Goal: Information Seeking & Learning: Learn about a topic

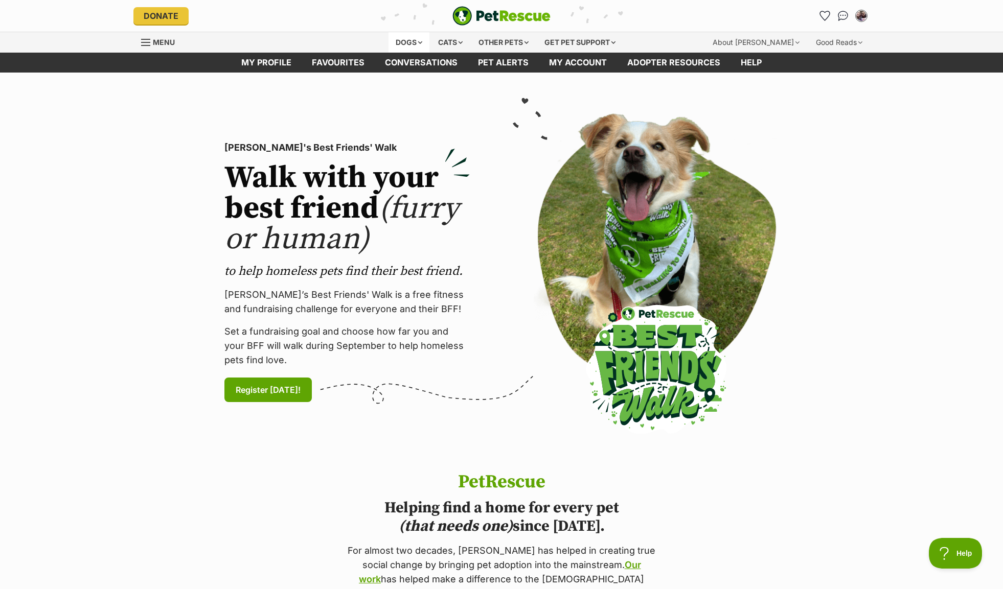
click at [410, 43] on div "Dogs" at bounding box center [408, 42] width 41 height 20
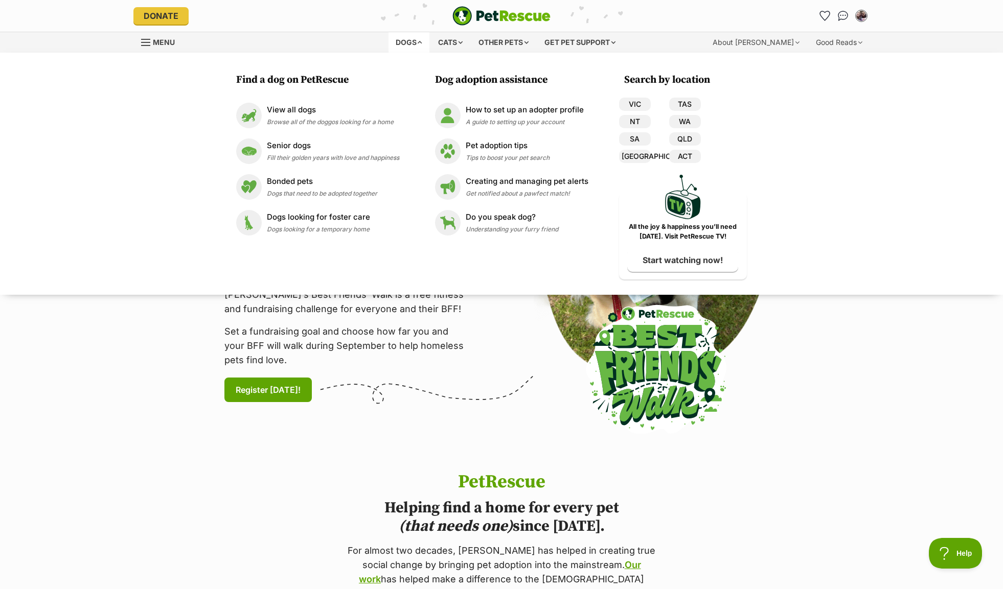
scroll to position [0, 9]
click at [296, 118] on span "Browse all of the doggos looking for a home" at bounding box center [330, 122] width 127 height 8
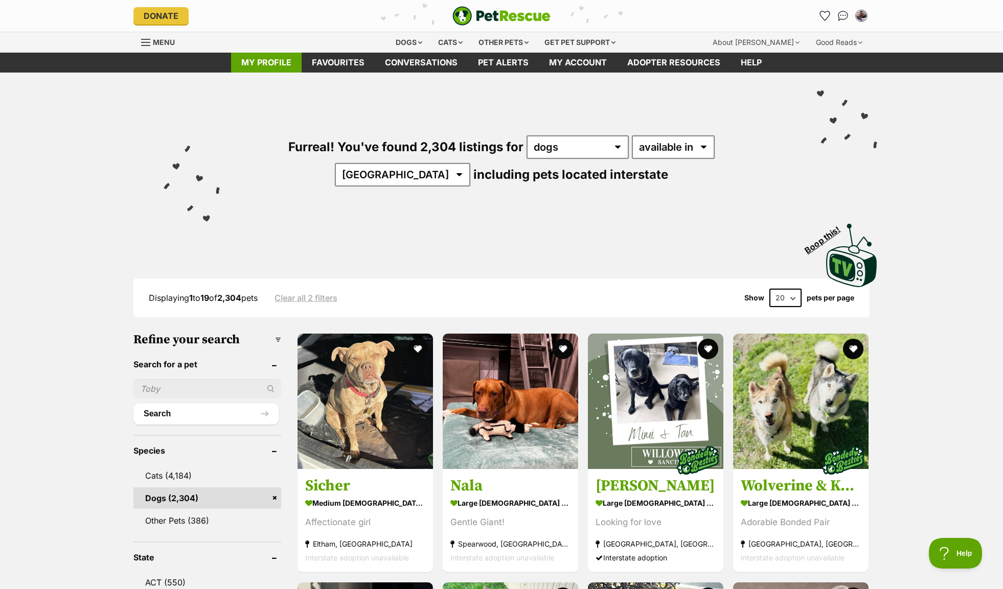
click at [285, 62] on link "My profile" at bounding box center [266, 63] width 71 height 20
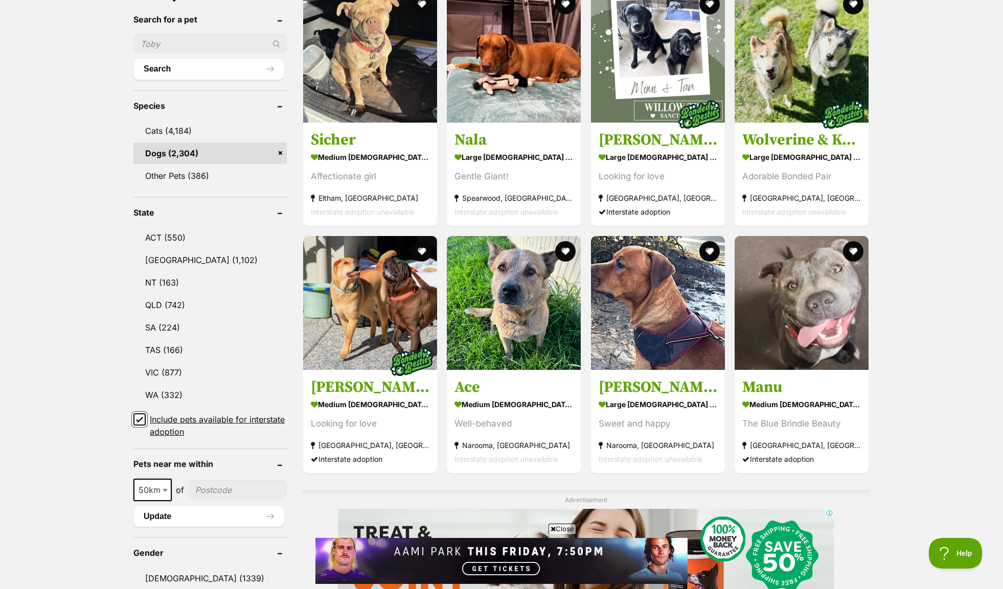
click at [134, 415] on input "Include pets available for interstate adoption" at bounding box center [139, 419] width 12 height 12
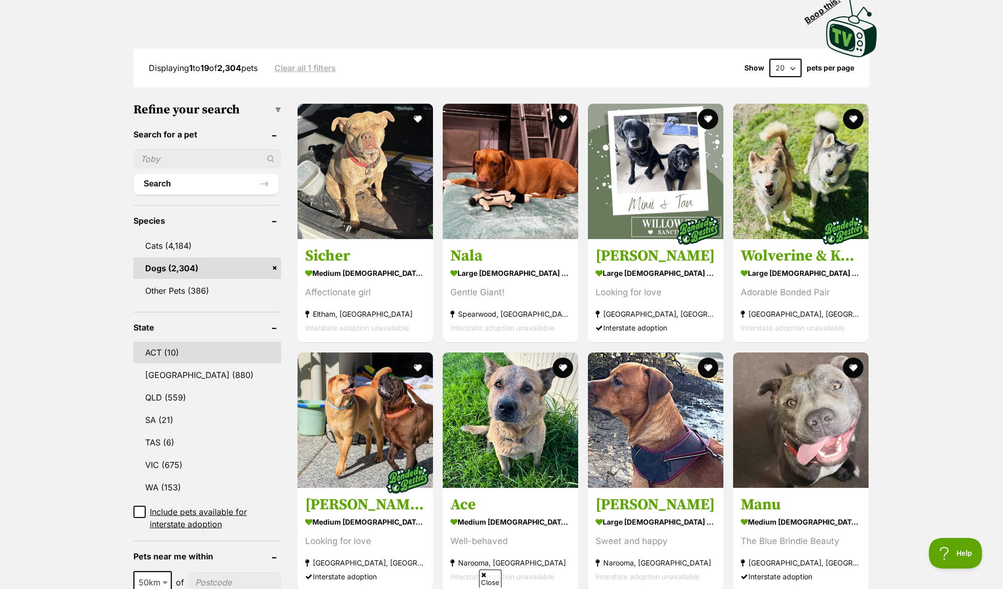
scroll to position [268, 0]
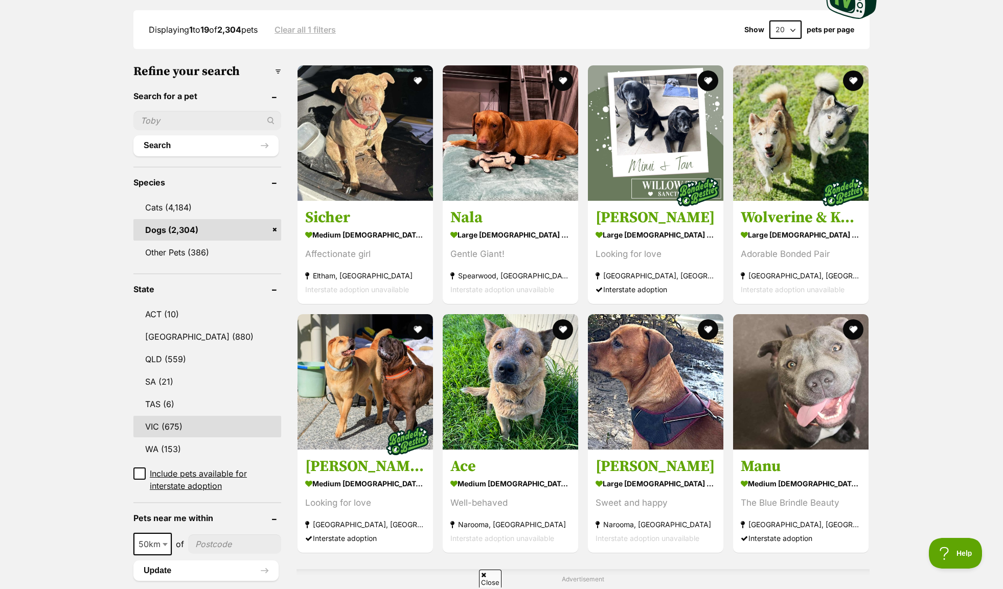
click at [172, 416] on link "VIC (675)" at bounding box center [207, 426] width 148 height 21
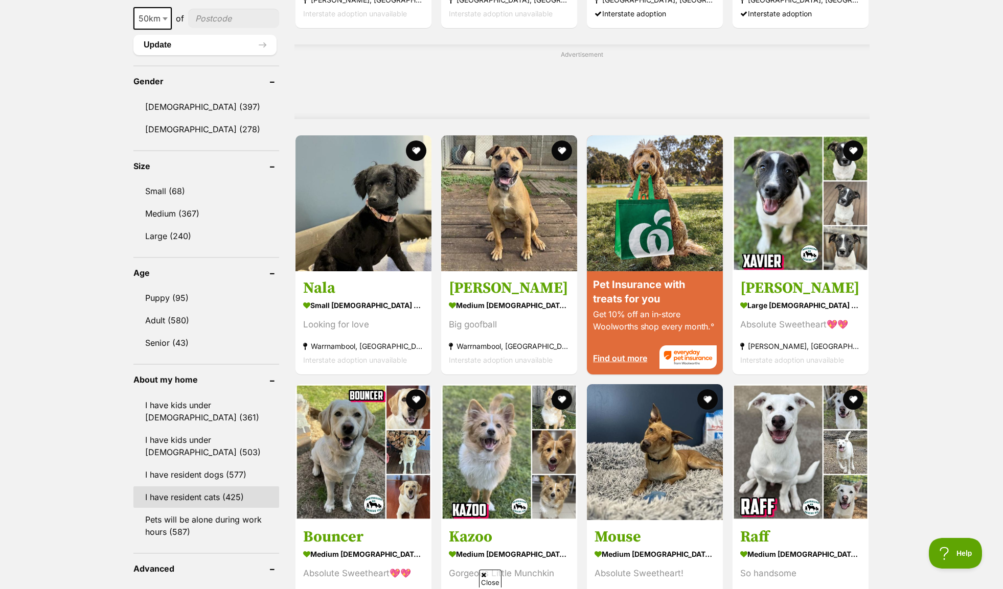
scroll to position [882, 0]
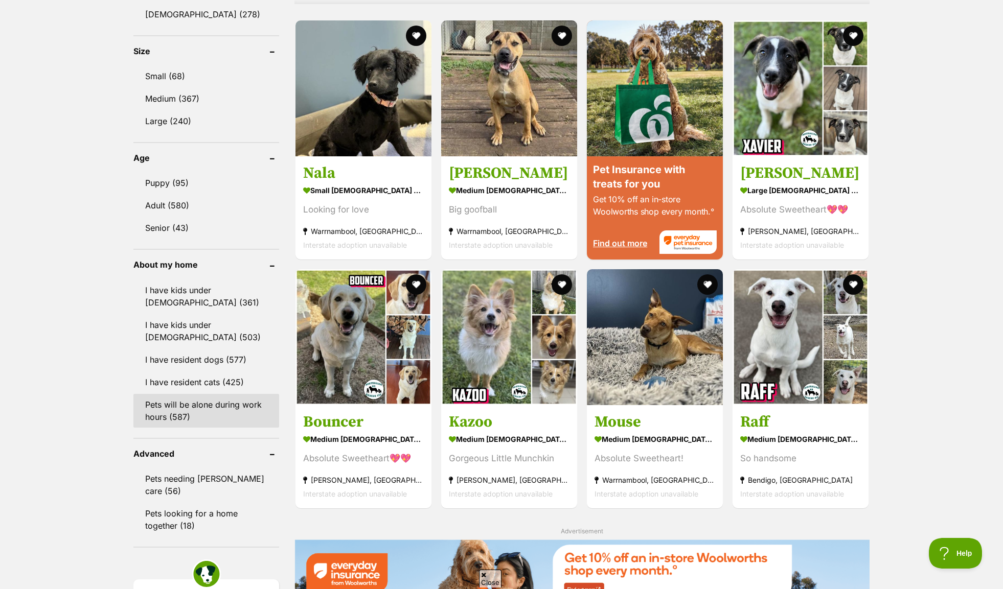
click at [190, 414] on link "Pets will be alone during work hours (587)" at bounding box center [206, 411] width 146 height 34
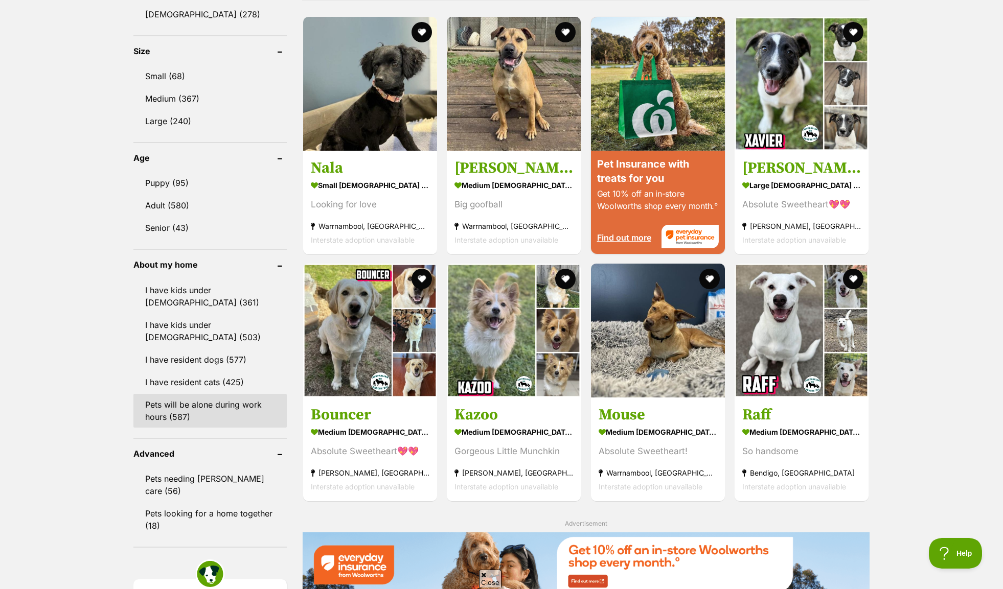
scroll to position [0, 0]
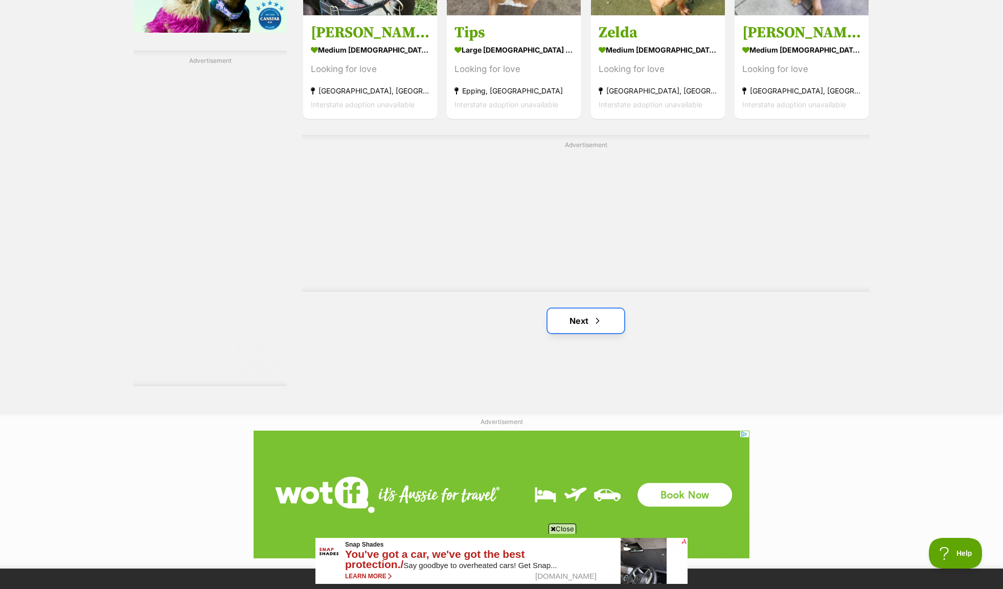
click at [607, 329] on link "Next" at bounding box center [585, 321] width 77 height 25
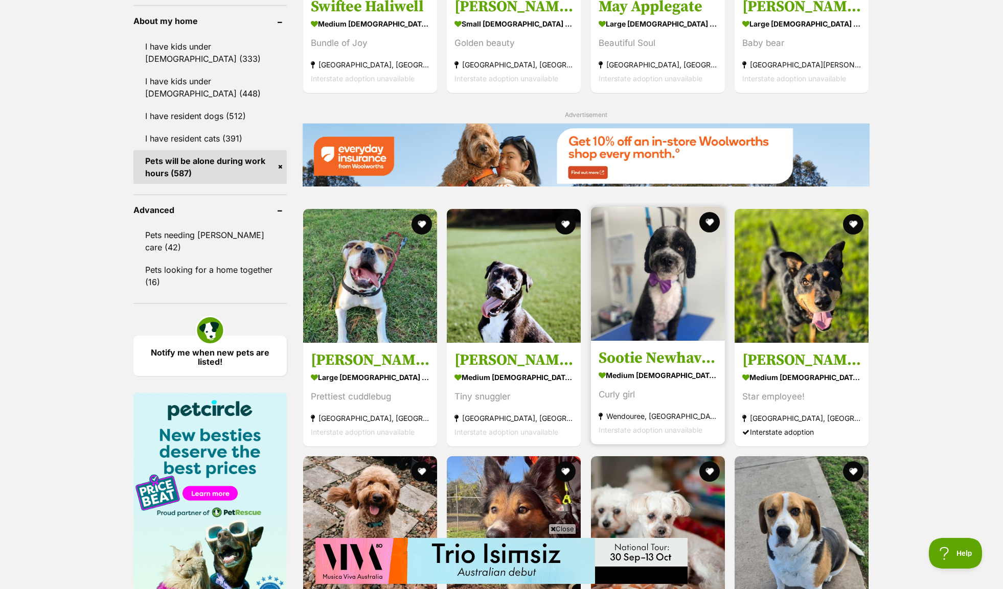
scroll to position [1341, 0]
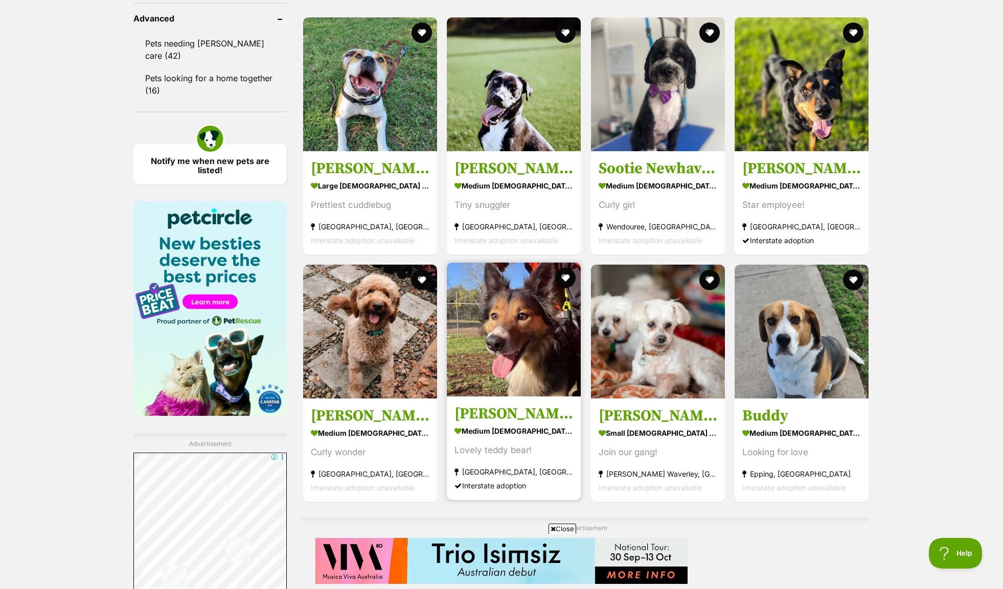
click at [528, 374] on img at bounding box center [514, 330] width 134 height 134
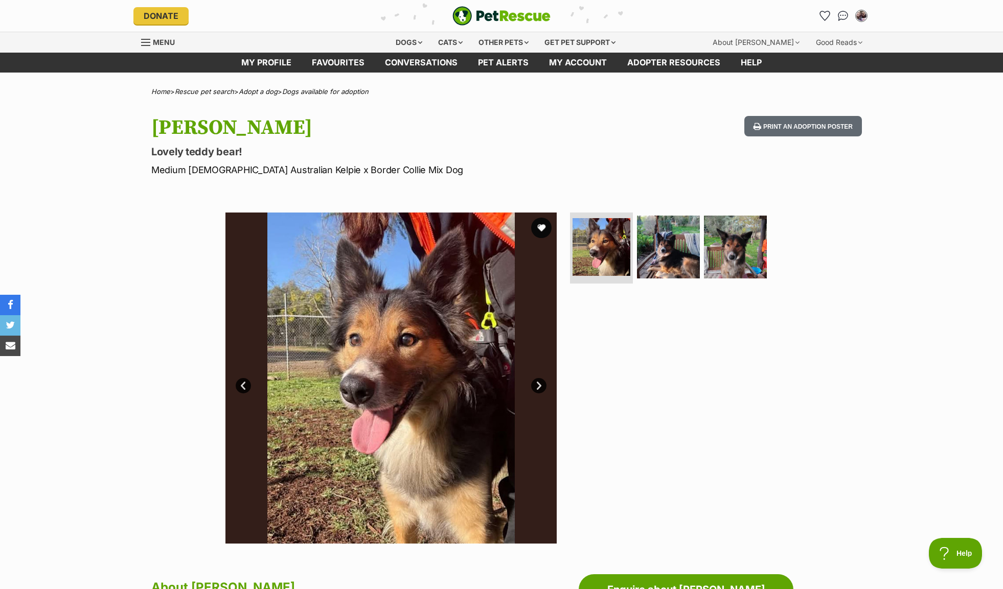
click at [536, 378] on link "Next" at bounding box center [538, 385] width 15 height 15
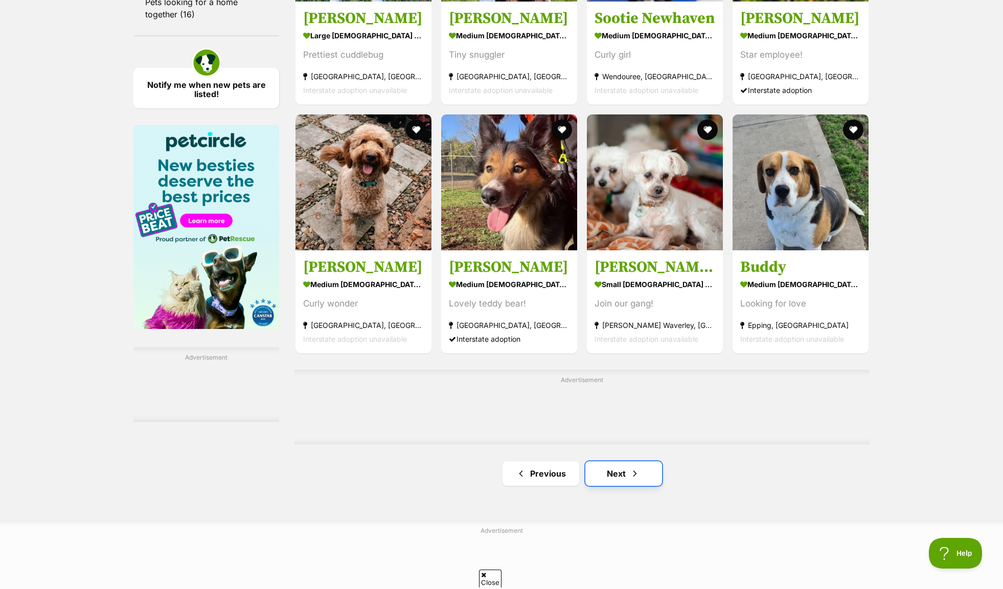
click at [608, 473] on link "Next" at bounding box center [623, 473] width 77 height 25
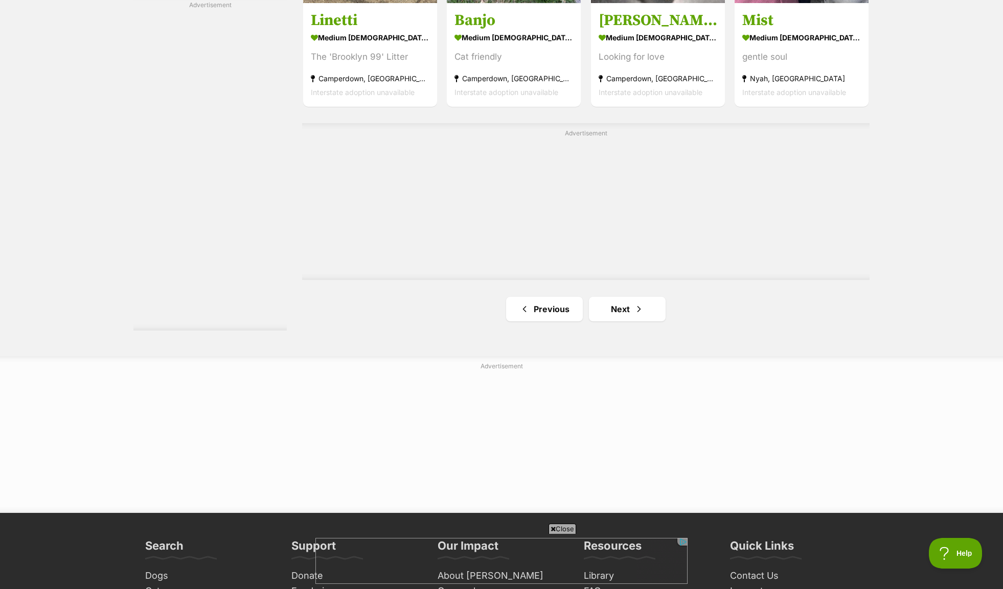
scroll to position [1916, 0]
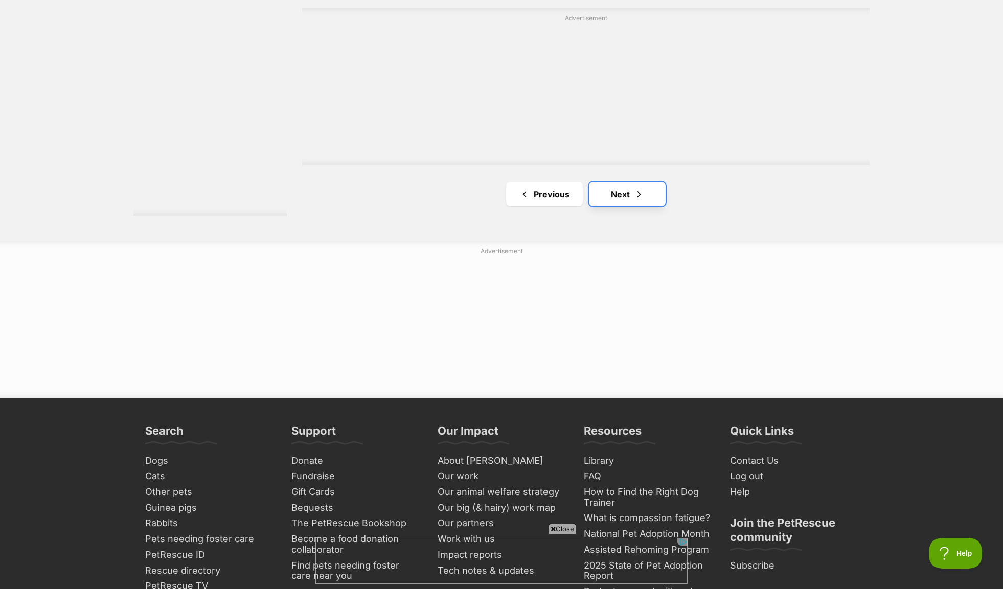
click at [628, 190] on link "Next" at bounding box center [627, 194] width 77 height 25
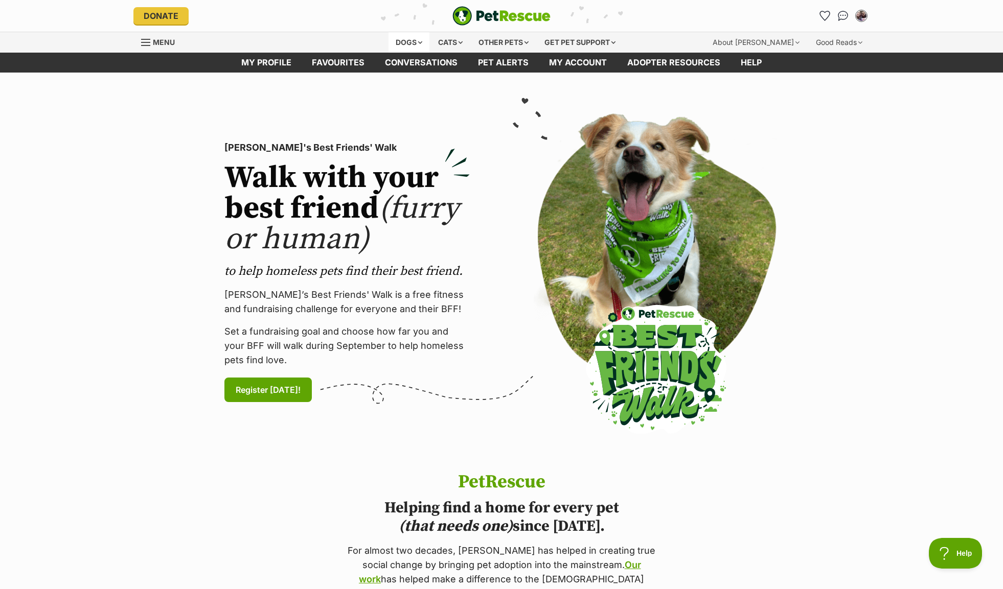
click at [403, 48] on div "Dogs" at bounding box center [408, 42] width 41 height 20
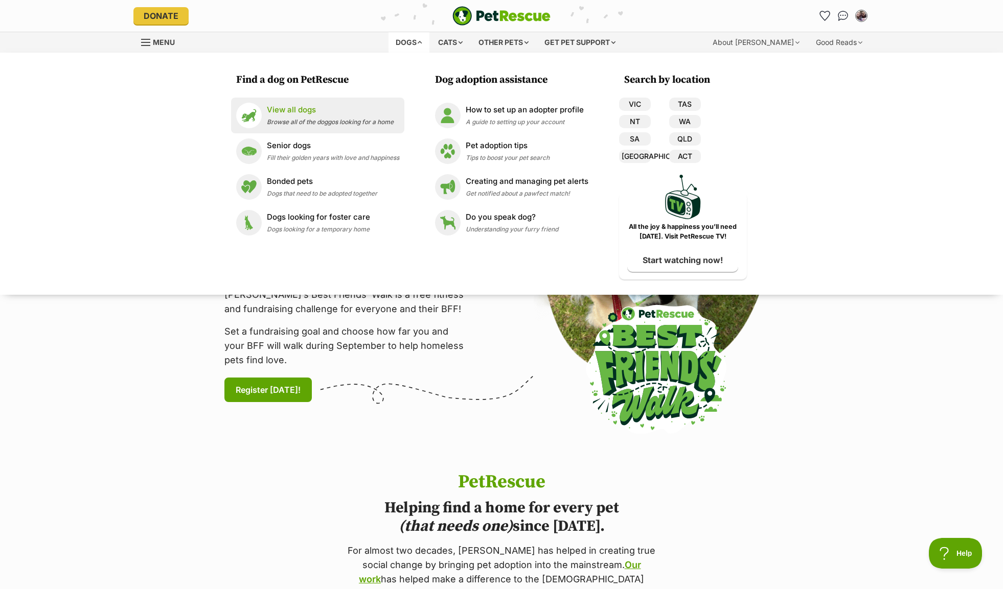
click at [308, 115] on div "View all dogs Browse all of the doggos looking for a home" at bounding box center [330, 115] width 127 height 22
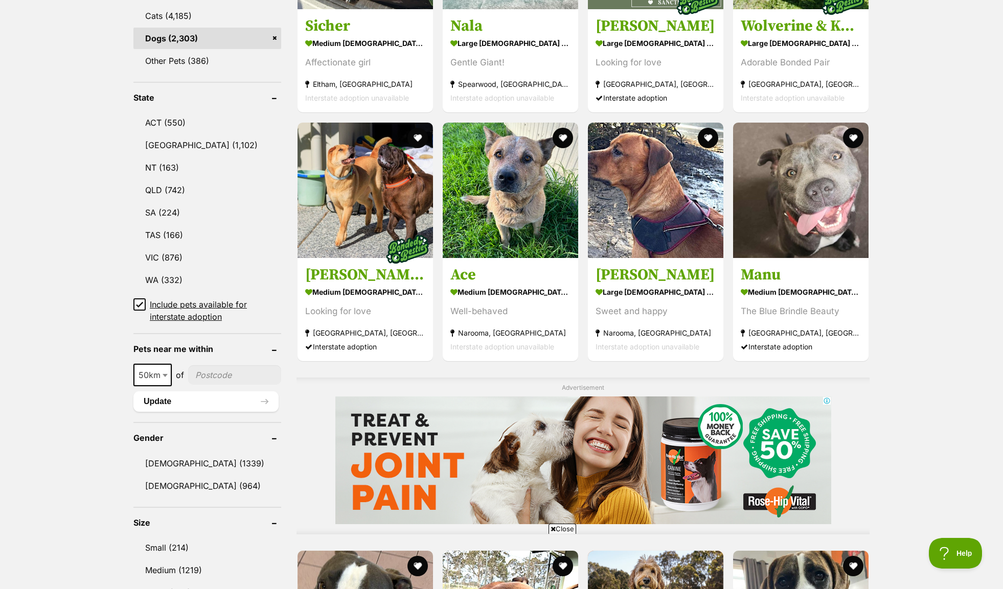
click at [138, 301] on icon at bounding box center [139, 304] width 7 height 7
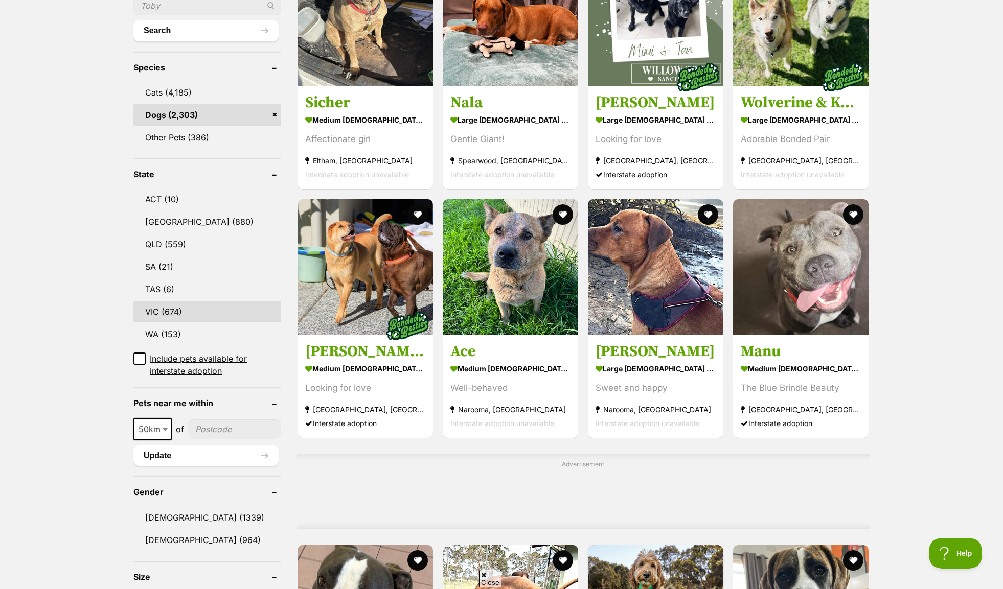
click at [172, 301] on link "VIC (674)" at bounding box center [207, 311] width 148 height 21
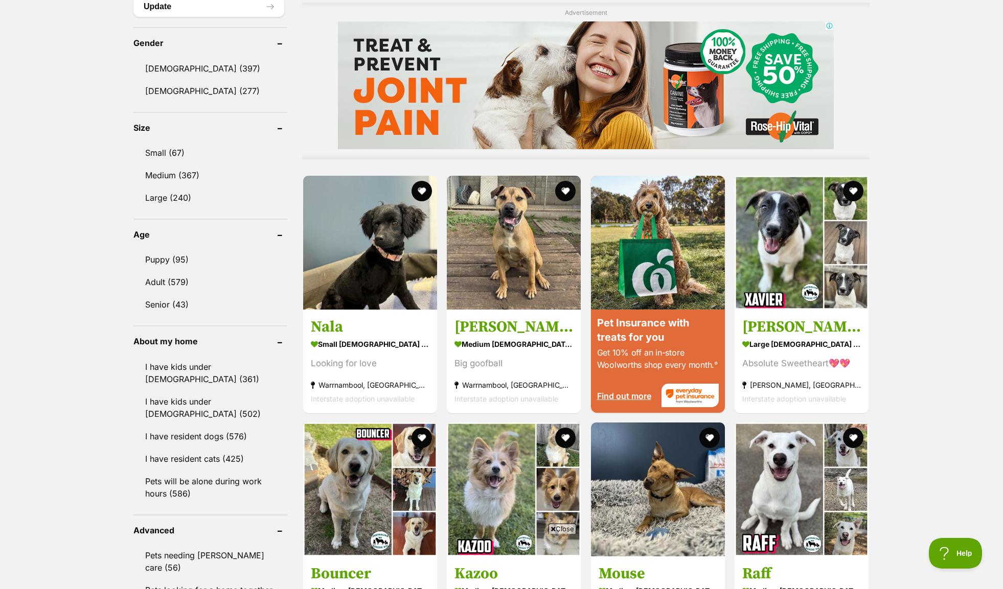
scroll to position [958, 0]
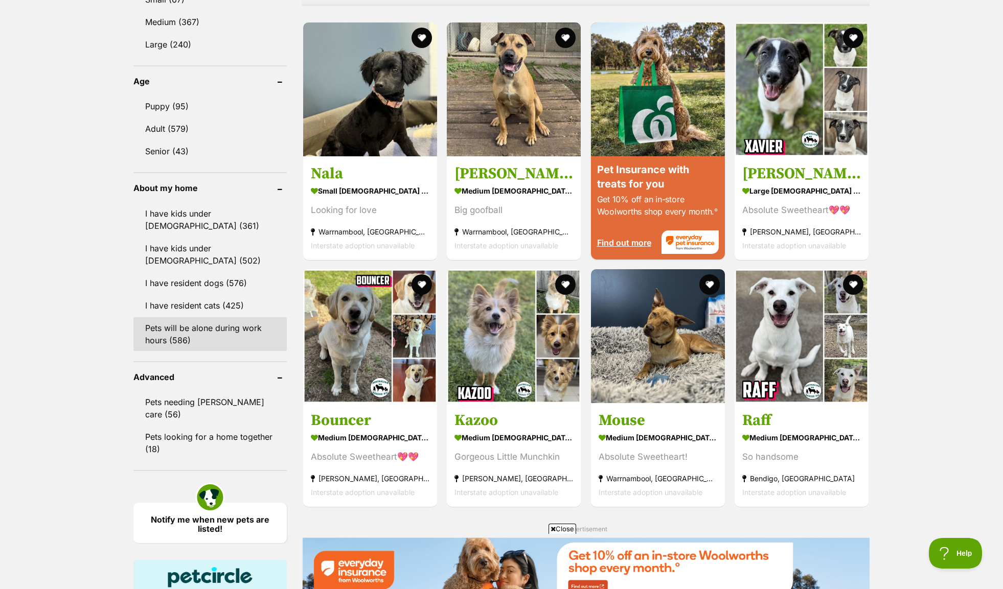
click at [195, 328] on link "Pets will be alone during work hours (586)" at bounding box center [209, 334] width 153 height 34
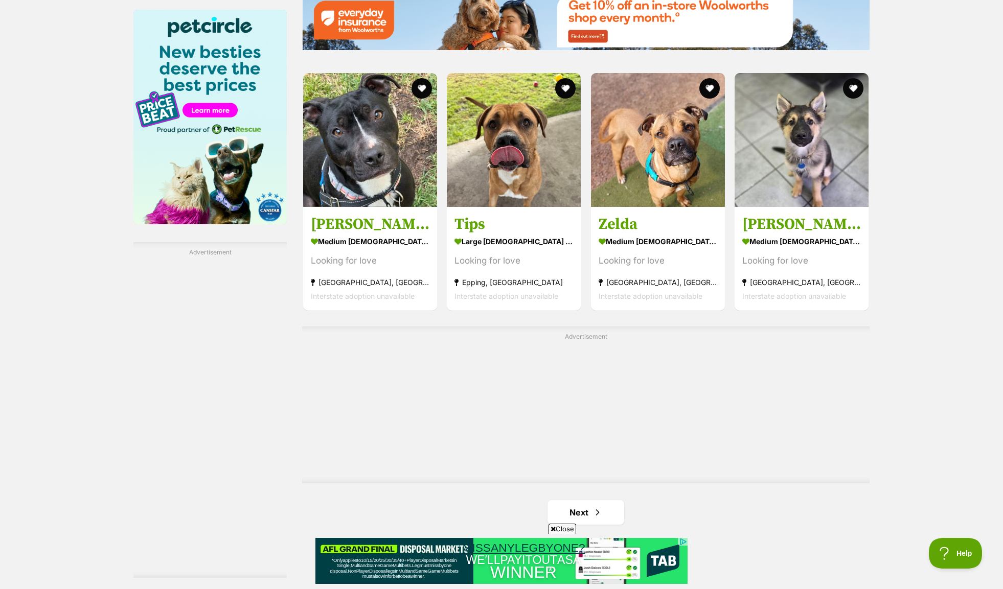
scroll to position [1763, 0]
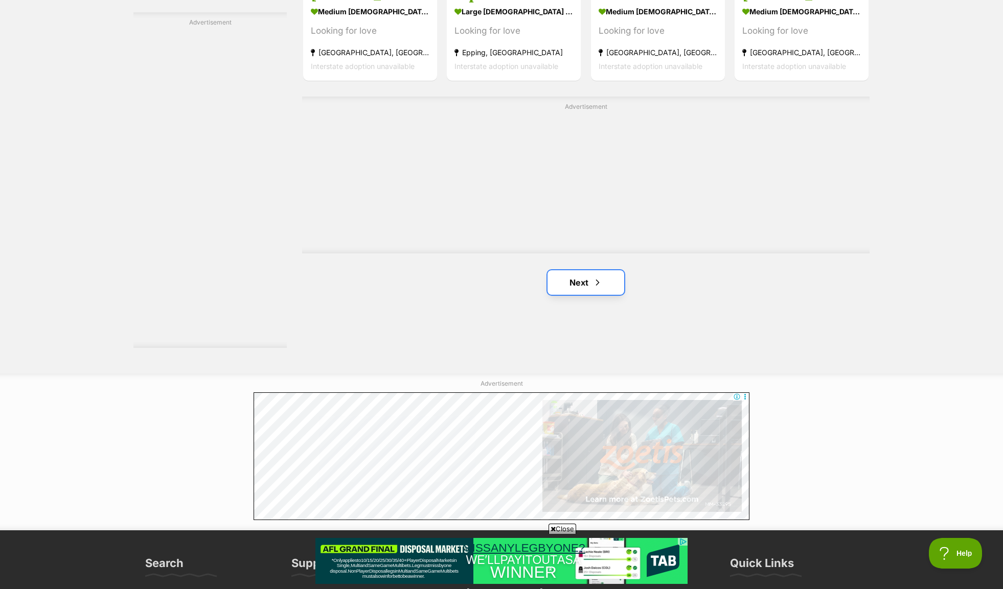
click at [578, 287] on link "Next" at bounding box center [585, 282] width 77 height 25
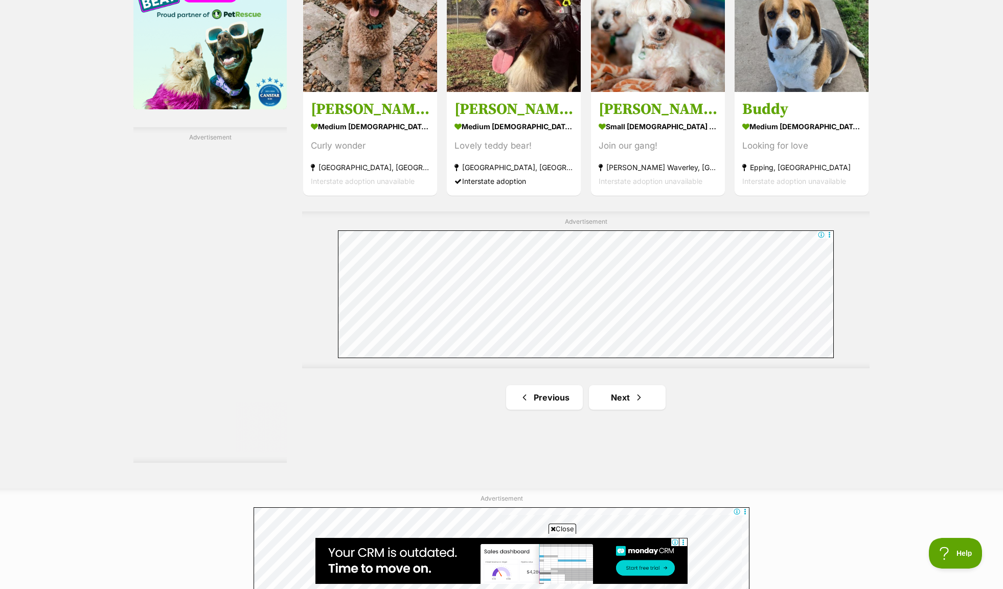
scroll to position [1801, 0]
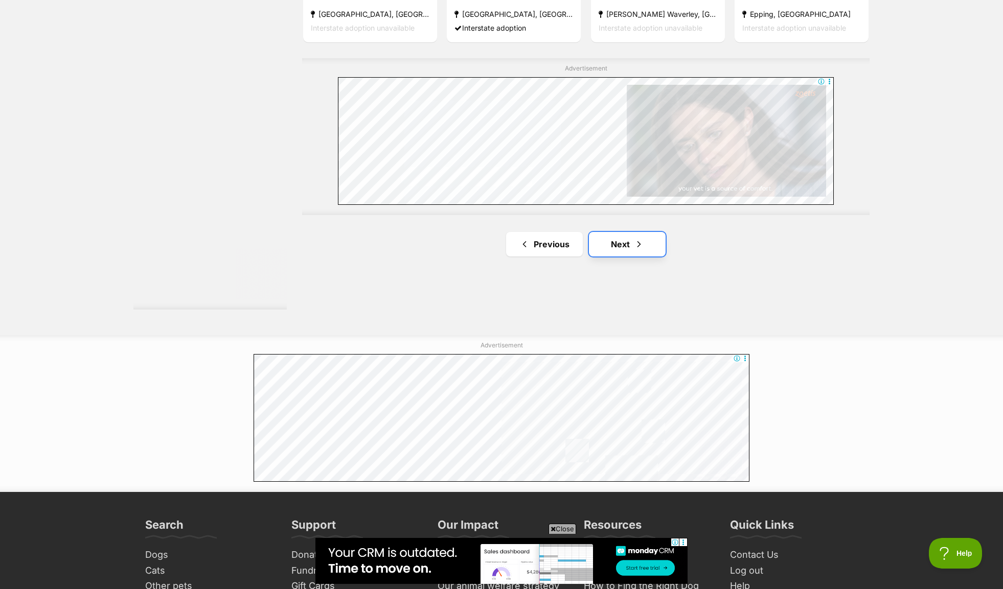
click at [638, 245] on span "Next page" at bounding box center [639, 244] width 10 height 12
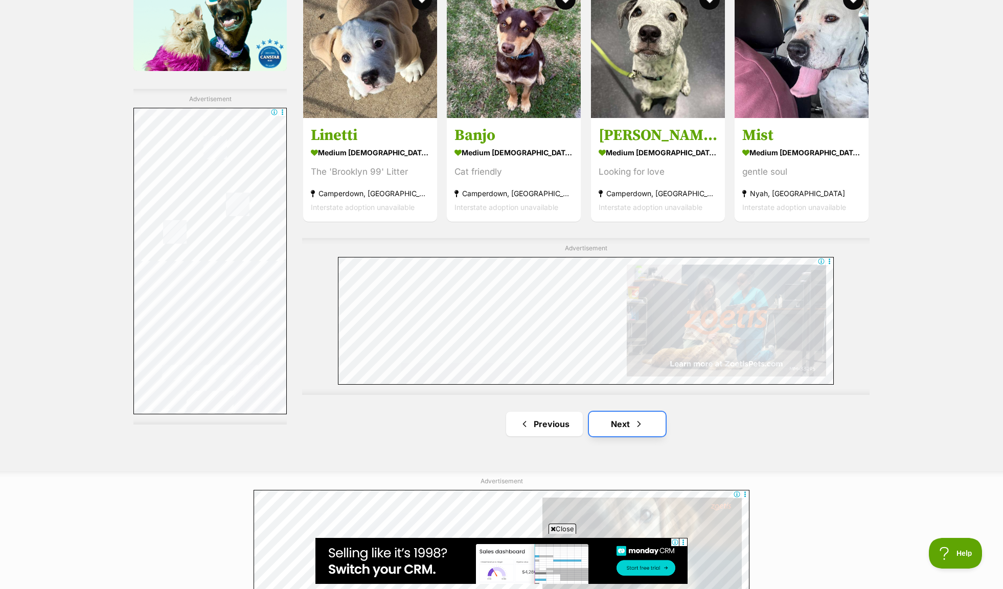
click at [627, 421] on link "Next" at bounding box center [627, 424] width 77 height 25
